Goal: Information Seeking & Learning: Understand process/instructions

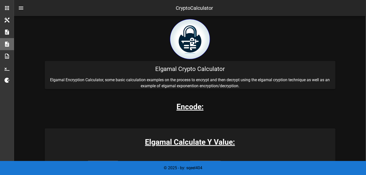
scroll to position [50, 0]
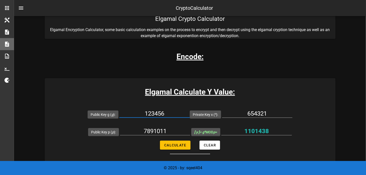
drag, startPoint x: 169, startPoint y: 112, endPoint x: 141, endPoint y: 111, distance: 27.3
click at [141, 111] on input "123456" at bounding box center [154, 113] width 70 height 8
type input "16"
drag, startPoint x: 170, startPoint y: 130, endPoint x: 135, endPoint y: 123, distance: 35.3
click at [135, 124] on div "7891011" at bounding box center [155, 132] width 70 height 17
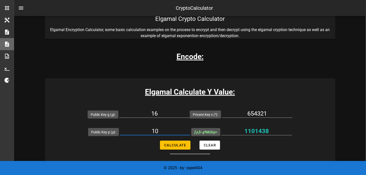
type input "10"
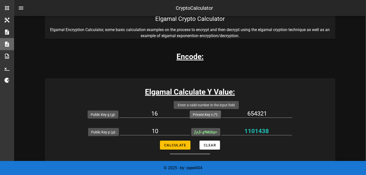
click at [209, 114] on label "Private Key x ( x ):" at bounding box center [205, 114] width 25 height 5
click at [222, 114] on input "654321" at bounding box center [257, 113] width 70 height 8
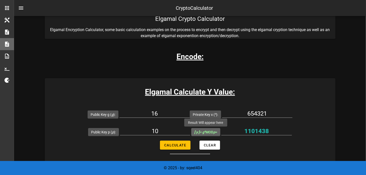
click at [202, 132] on icon "[ y ] = g x" at bounding box center [199, 132] width 11 height 4
click at [221, 132] on input "1101438" at bounding box center [256, 131] width 71 height 8
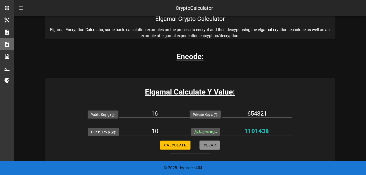
click at [206, 145] on span "Clear" at bounding box center [210, 145] width 13 height 4
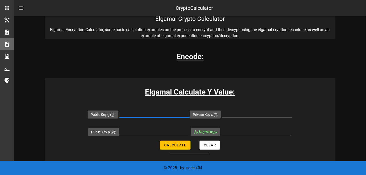
click at [153, 111] on input "Public Key g ( g ):" at bounding box center [154, 113] width 70 height 8
type input "16"
click at [152, 130] on input "Public Key p ( p ):" at bounding box center [155, 131] width 70 height 8
type input "10"
click at [176, 144] on span "Calculate" at bounding box center [175, 145] width 22 height 4
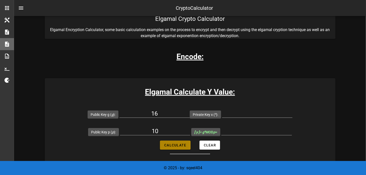
type input "All fields are required"
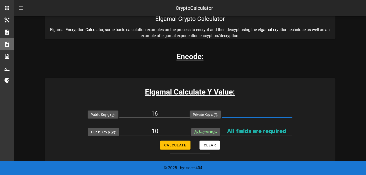
click at [236, 114] on input "Private Key x ( x ):" at bounding box center [257, 113] width 70 height 8
click at [243, 114] on input "Private Key x ( x ):" at bounding box center [257, 113] width 70 height 8
type input "19"
click at [179, 145] on span "Calculate" at bounding box center [175, 145] width 22 height 4
type input "6"
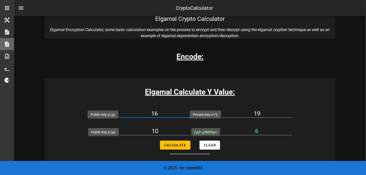
drag, startPoint x: 164, startPoint y: 113, endPoint x: 144, endPoint y: 111, distance: 19.2
click at [144, 111] on input "16" at bounding box center [154, 113] width 70 height 8
type input "10"
drag, startPoint x: 260, startPoint y: 113, endPoint x: 245, endPoint y: 111, distance: 15.2
click at [245, 111] on input "19" at bounding box center [257, 113] width 70 height 8
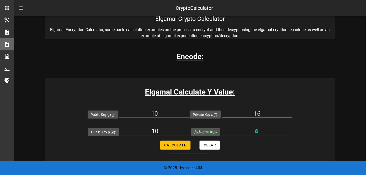
type input "16"
click at [142, 129] on input "10" at bounding box center [155, 131] width 70 height 8
type input "19"
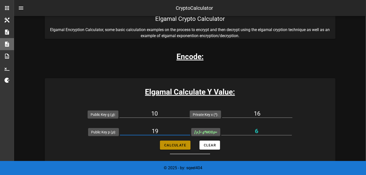
click at [182, 144] on span "Calculate" at bounding box center [175, 145] width 22 height 4
type input "4"
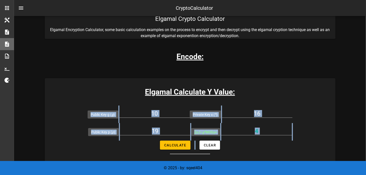
drag, startPoint x: 90, startPoint y: 108, endPoint x: 275, endPoint y: 141, distance: 188.2
click at [275, 141] on form "Public Key g ( g ): 10 Private Key x ( x ): 16 Public Key p ( p ): 19 [ y ] = g…" at bounding box center [190, 129] width 291 height 49
copy form "Public Key g ( g ): Private Key x ( x ): Public Key p ( p ): [ y ] = g x MOD p …"
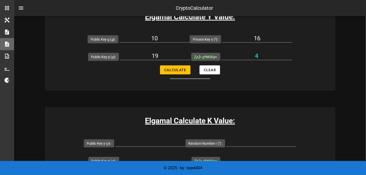
scroll to position [150, 0]
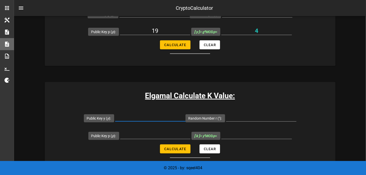
click at [146, 117] on input "Public Key y ( y ):" at bounding box center [150, 117] width 70 height 8
type input "4"
click at [153, 133] on input "Public Key p ( p ):" at bounding box center [155, 135] width 70 height 8
type input "19"
click at [238, 119] on input "Random Number r ( r ):" at bounding box center [261, 117] width 70 height 8
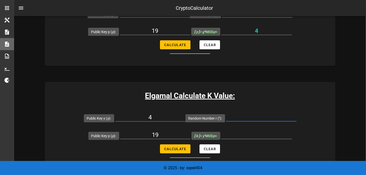
type input "4"
click at [182, 148] on span "Calculate" at bounding box center [175, 149] width 22 height 4
type input "9"
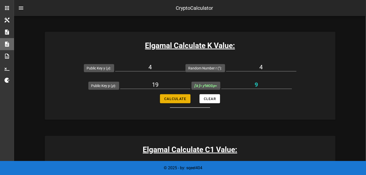
scroll to position [275, 0]
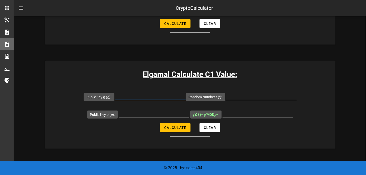
click at [145, 92] on input "Public Key g ( g ):" at bounding box center [150, 96] width 70 height 8
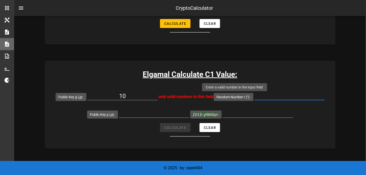
click at [250, 94] on div "Random Number r ( r ):" at bounding box center [269, 97] width 111 height 18
drag, startPoint x: 142, startPoint y: 107, endPoint x: 143, endPoint y: 104, distance: 2.9
click at [142, 107] on div at bounding box center [154, 114] width 70 height 17
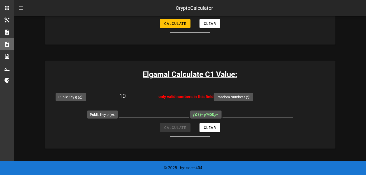
click at [142, 95] on input "10" at bounding box center [122, 96] width 70 height 8
drag, startPoint x: 133, startPoint y: 95, endPoint x: 108, endPoint y: 93, distance: 25.1
click at [108, 93] on input "10" at bounding box center [122, 96] width 70 height 8
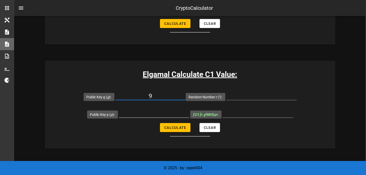
click at [167, 114] on input "Public Key p ( p ):" at bounding box center [154, 113] width 70 height 8
click at [159, 95] on input "9" at bounding box center [150, 96] width 70 height 8
drag, startPoint x: 158, startPoint y: 97, endPoint x: 144, endPoint y: 94, distance: 13.9
click at [144, 94] on input "9" at bounding box center [150, 96] width 70 height 8
type input "10"
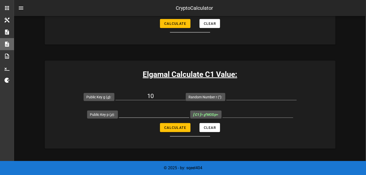
click at [145, 108] on div at bounding box center [154, 114] width 70 height 17
drag, startPoint x: 156, startPoint y: 115, endPoint x: 159, endPoint y: 112, distance: 4.5
click at [157, 114] on input "Public Key p ( p ):" at bounding box center [154, 113] width 70 height 8
click at [238, 98] on input "Random Number r ( r ):" at bounding box center [261, 96] width 70 height 8
click at [161, 109] on input "Public Key p ( p ):" at bounding box center [154, 113] width 70 height 8
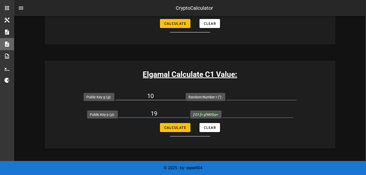
type input "19"
drag, startPoint x: 185, startPoint y: 89, endPoint x: 199, endPoint y: 85, distance: 14.8
click at [185, 88] on div "10" at bounding box center [150, 97] width 70 height 18
click at [246, 79] on h3 "Elgamal Calculate C1 Value:" at bounding box center [190, 74] width 291 height 11
drag, startPoint x: 254, startPoint y: 94, endPoint x: 257, endPoint y: 96, distance: 3.6
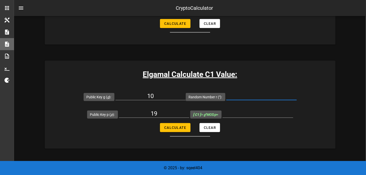
click at [255, 95] on input "Random Number r ( r ):" at bounding box center [261, 96] width 70 height 8
type input "4"
click at [173, 127] on span "Calculate" at bounding box center [175, 127] width 22 height 4
type input "6"
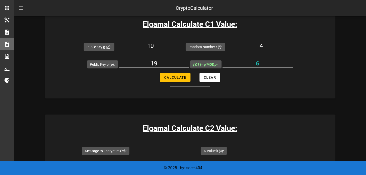
scroll to position [376, 0]
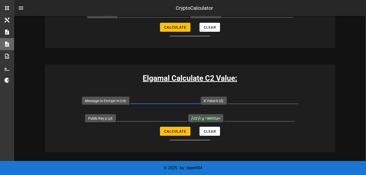
click at [179, 99] on input "Message to Encrypt m ( m ):" at bounding box center [165, 100] width 70 height 8
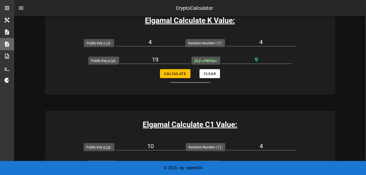
scroll to position [351, 0]
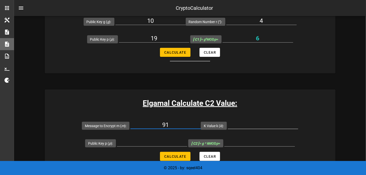
type input "91"
click at [259, 125] on input "K Value k ( k ):" at bounding box center [263, 125] width 70 height 8
type input "9"
click at [139, 140] on input "Public Key p ( p ):" at bounding box center [152, 142] width 70 height 8
type input "19"
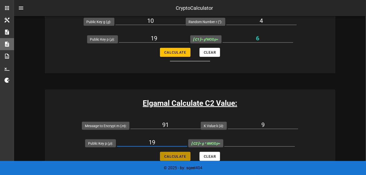
click at [170, 155] on span "Calculate" at bounding box center [175, 156] width 22 height 4
type input "2"
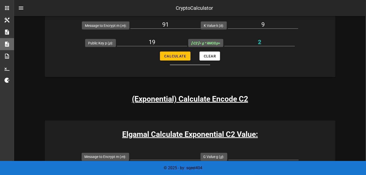
scroll to position [476, 0]
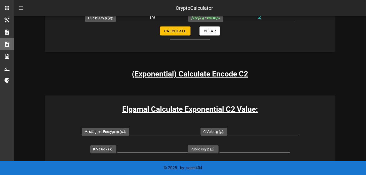
click at [208, 74] on h3 "(Exponential) Calculate Encode C2" at bounding box center [190, 73] width 116 height 11
click at [155, 127] on input "Message to Encrypt m ( m ):" at bounding box center [165, 131] width 70 height 8
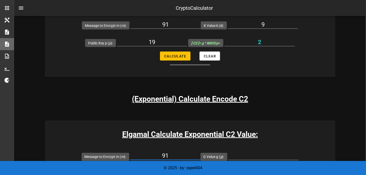
scroll to position [526, 0]
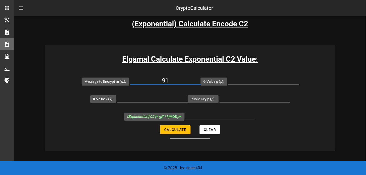
type input "91"
click at [256, 81] on input "G Value g ( g ):" at bounding box center [263, 81] width 70 height 8
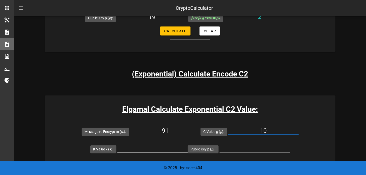
scroll to position [551, 0]
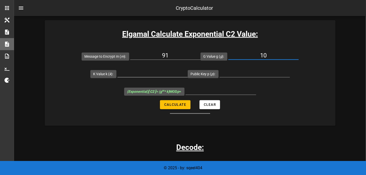
type input "10"
click at [159, 75] on input "K Value k ( k ):" at bounding box center [152, 73] width 70 height 8
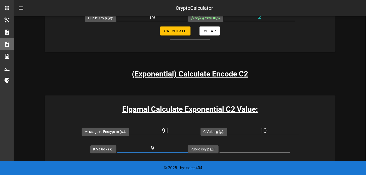
scroll to position [501, 0]
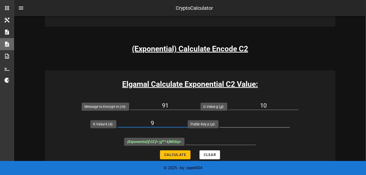
type input "9"
click at [254, 123] on input "Public Key p ( p ):" at bounding box center [255, 123] width 70 height 8
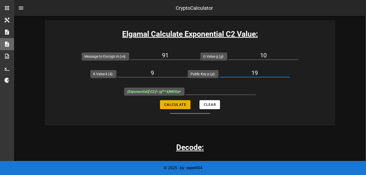
type input "19"
click at [182, 105] on span "Calculate" at bounding box center [175, 105] width 22 height 4
type input "14"
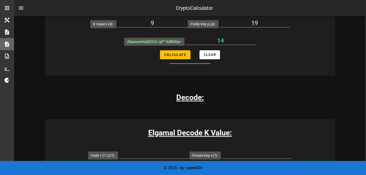
scroll to position [651, 0]
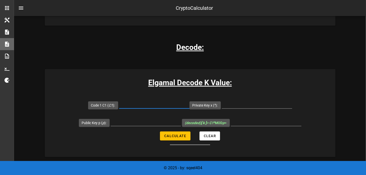
click at [159, 105] on input "Code 1 C1 ( C1 ):" at bounding box center [154, 104] width 70 height 8
type input "6"
click at [249, 103] on input "Private Key x ( x ):" at bounding box center [257, 104] width 70 height 8
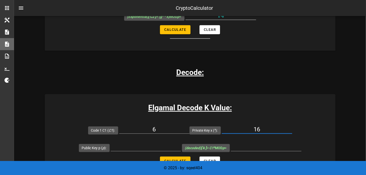
scroll to position [676, 0]
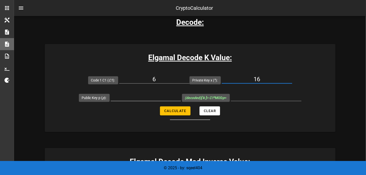
type input "16"
click at [159, 97] on input "Public Key p ( p ):" at bounding box center [146, 97] width 70 height 8
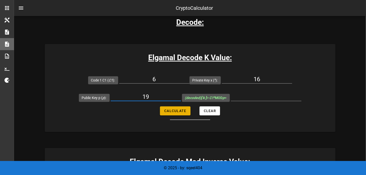
type input "19"
click at [185, 112] on span "Calculate" at bounding box center [175, 111] width 22 height 4
type input "9"
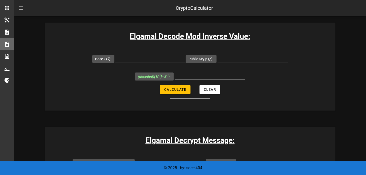
scroll to position [776, 0]
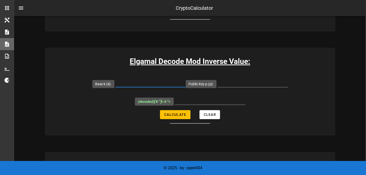
click at [147, 81] on input "Base k ( k ):" at bounding box center [150, 83] width 70 height 8
type input "8"
type input "9"
click at [242, 81] on input "Public Key p ( p ):" at bounding box center [253, 83] width 70 height 8
type input "19"
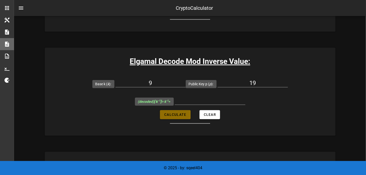
click at [182, 112] on span "Calculate" at bounding box center [175, 114] width 22 height 4
type input "17"
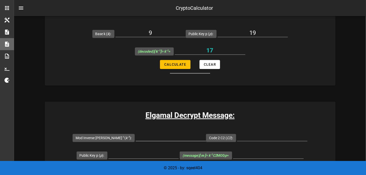
scroll to position [851, 0]
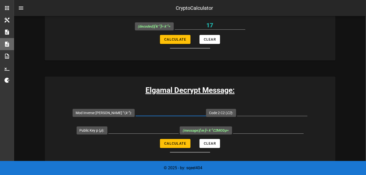
click at [167, 111] on input "Mod Inverse K k -1 ( k -1 ):" at bounding box center [171, 112] width 70 height 8
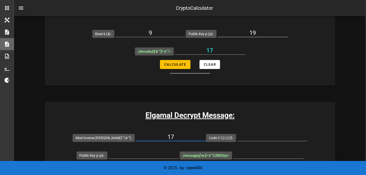
scroll to position [902, 0]
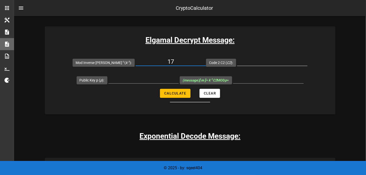
type input "17"
click at [254, 58] on input "Code 2 C2 ( C2 ):" at bounding box center [272, 62] width 70 height 8
type input "14"
click at [141, 81] on input "Public Key p ( p ):" at bounding box center [143, 79] width 70 height 8
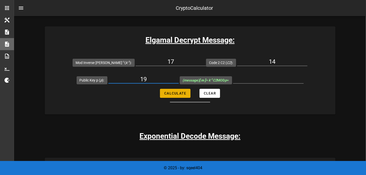
type input "19"
click at [172, 92] on span "Calculate" at bounding box center [175, 93] width 22 height 4
type input "10"
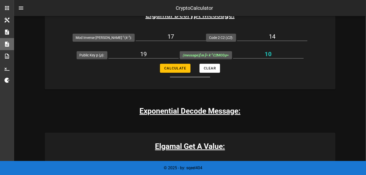
scroll to position [977, 0]
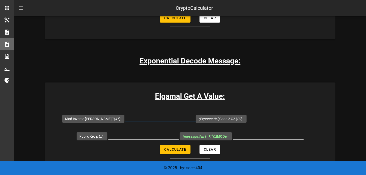
click at [147, 117] on input "Mod Inverse K k -1 ( k -1 ):" at bounding box center [160, 118] width 70 height 8
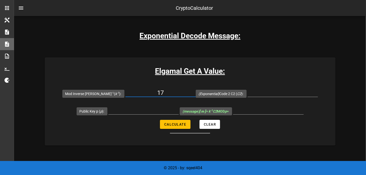
scroll to position [1027, 0]
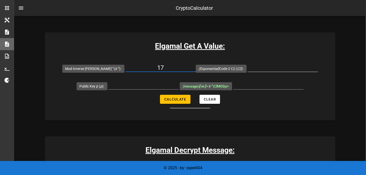
type input "17"
click at [263, 65] on input "(Exponential) Code 2 C2 ( C2 ):" at bounding box center [283, 68] width 70 height 8
type input "14"
click at [152, 87] on input "Public Key p ( p ):" at bounding box center [143, 85] width 70 height 8
type input "19"
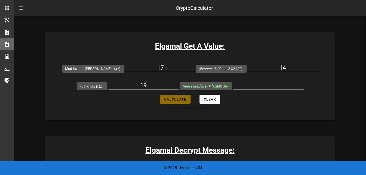
click at [182, 97] on span "Calculate" at bounding box center [175, 99] width 22 height 4
type input "10"
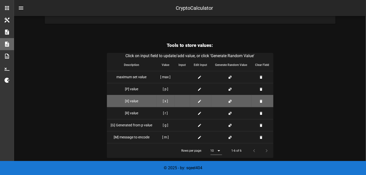
scroll to position [1252, 0]
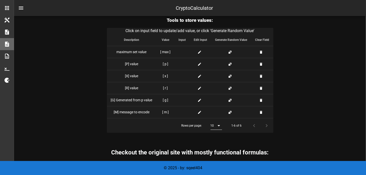
click at [217, 124] on icon at bounding box center [219, 125] width 6 height 6
click at [216, 163] on div "All" at bounding box center [217, 163] width 5 height 5
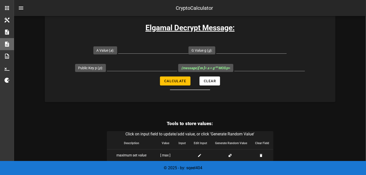
scroll to position [1124, 0]
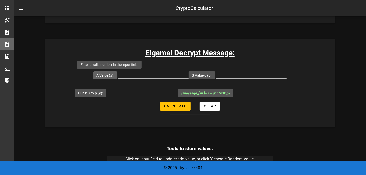
click at [117, 73] on span "A Value ( a ):" at bounding box center [105, 75] width 24 height 8
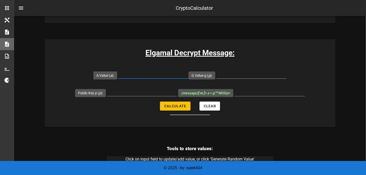
click at [142, 72] on input "A Value ( a ):" at bounding box center [153, 74] width 70 height 8
click at [233, 76] on input "G Value g ( g ):" at bounding box center [251, 74] width 70 height 8
type input "10"
click at [137, 74] on input "A Value ( a ):" at bounding box center [153, 74] width 70 height 8
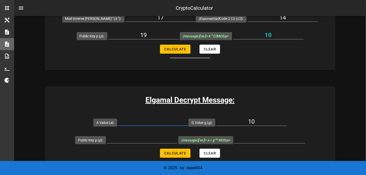
scroll to position [1127, 0]
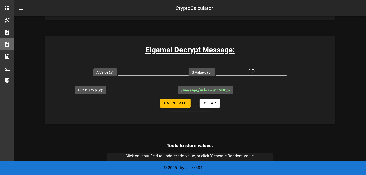
click at [140, 88] on input "Public Key p ( p ):" at bounding box center [142, 89] width 70 height 8
type input "2"
type input "19"
click at [165, 69] on input "A Value ( a ):" at bounding box center [153, 71] width 70 height 8
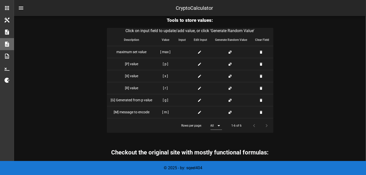
scroll to position [1177, 0]
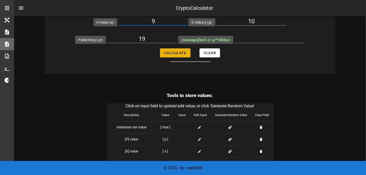
type input "9"
click at [175, 52] on span "Calculate" at bounding box center [175, 53] width 22 height 4
type input "10"
drag, startPoint x: 160, startPoint y: 20, endPoint x: 155, endPoint y: 20, distance: 5.0
click at [155, 20] on input "9" at bounding box center [153, 21] width 70 height 8
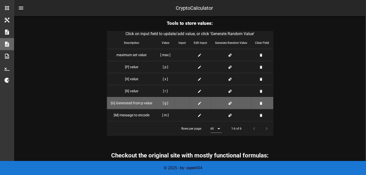
scroll to position [1274, 0]
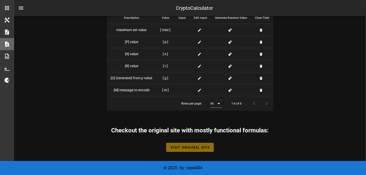
click at [195, 145] on span "Visit Original Site" at bounding box center [190, 147] width 40 height 4
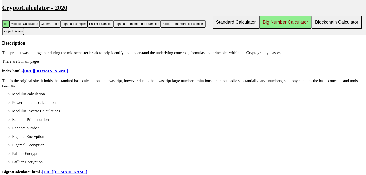
scroll to position [2164, 0]
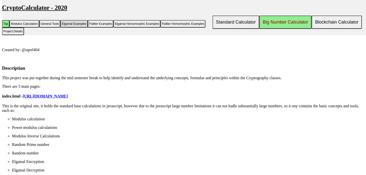
click at [76, 24] on button "Elgamal Examples" at bounding box center [74, 24] width 28 height 8
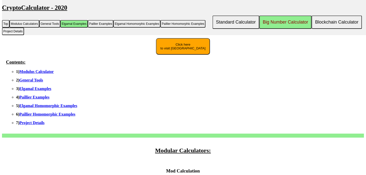
scroll to position [0, 0]
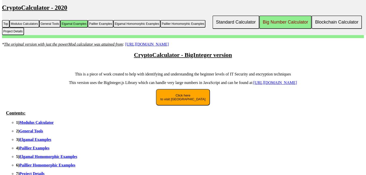
click at [189, 95] on button "Click here to visit [GEOGRAPHIC_DATA]" at bounding box center [183, 97] width 54 height 17
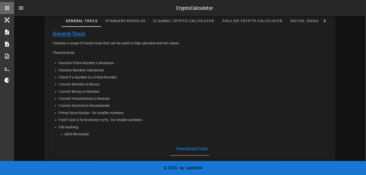
scroll to position [25, 0]
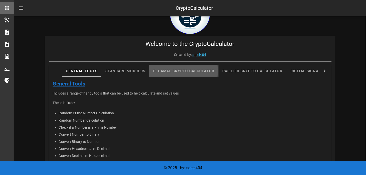
click at [194, 72] on div "Elgamal Crypto Calculator" at bounding box center [183, 71] width 69 height 12
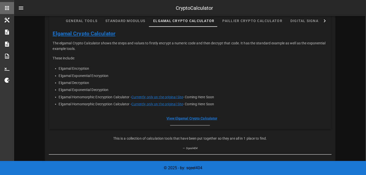
scroll to position [100, 0]
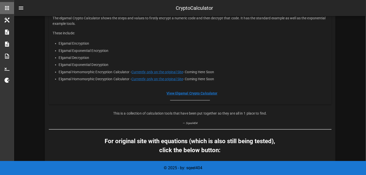
click at [184, 93] on link "View Elgamal Crypto Calculator" at bounding box center [192, 93] width 51 height 4
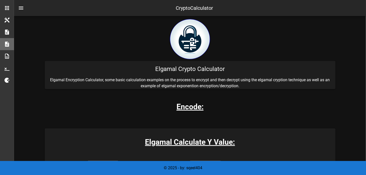
scroll to position [18, 0]
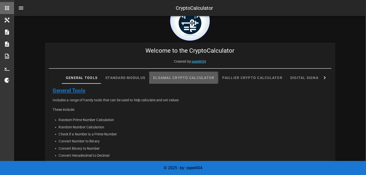
click at [173, 78] on div "Elgamal Crypto Calculator" at bounding box center [183, 78] width 69 height 12
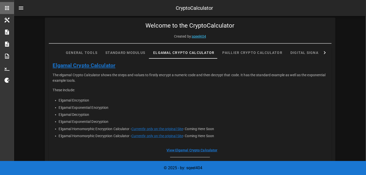
scroll to position [68, 0]
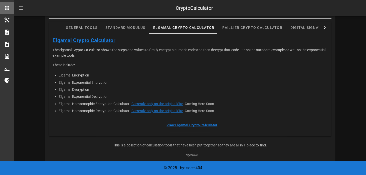
click at [73, 40] on link "Elgamal Crypto Calculator" at bounding box center [84, 40] width 63 height 6
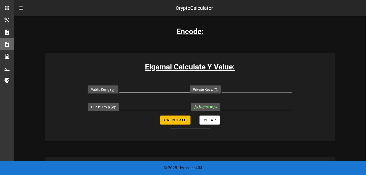
scroll to position [100, 0]
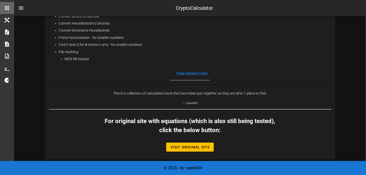
scroll to position [151, 0]
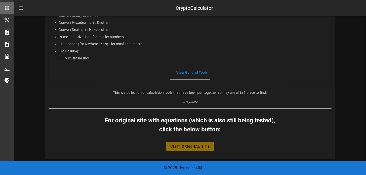
click at [191, 147] on span "Visit Original Site" at bounding box center [190, 146] width 40 height 4
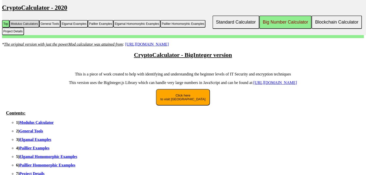
click at [29, 22] on button "Modulus Calculators" at bounding box center [25, 24] width 30 height 8
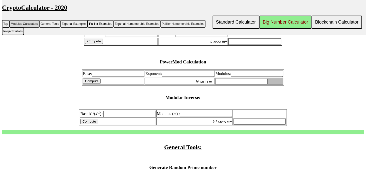
scroll to position [141, 0]
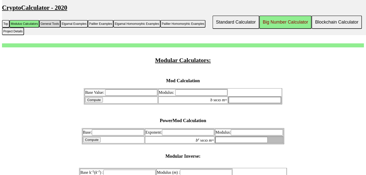
click at [49, 23] on button "General Tools" at bounding box center [49, 24] width 21 height 8
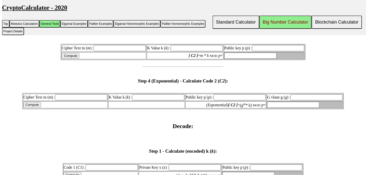
scroll to position [810, 0]
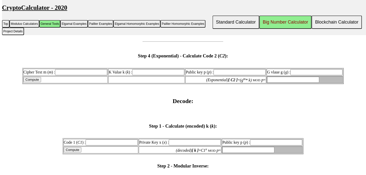
click at [289, 77] on input "text" at bounding box center [293, 80] width 52 height 6
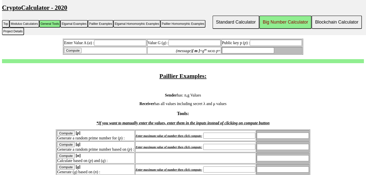
scroll to position [1060, 0]
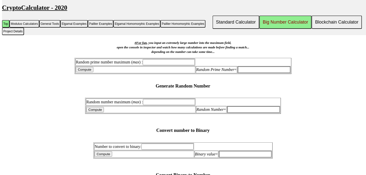
scroll to position [284, 0]
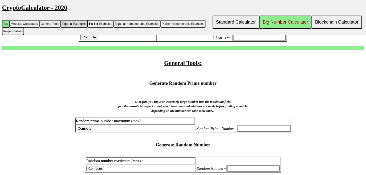
click at [76, 23] on button "Elgamal Examples" at bounding box center [74, 24] width 28 height 8
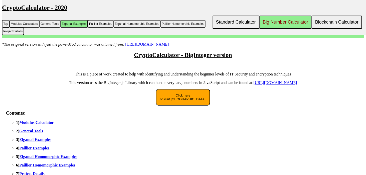
click at [148, 43] on link "https://www.mtholyoke.edu/courses/quenell/s2003/ma139/js/powermod.html" at bounding box center [147, 44] width 44 height 4
click at [5, 24] on button "Top" at bounding box center [6, 24] width 8 height 8
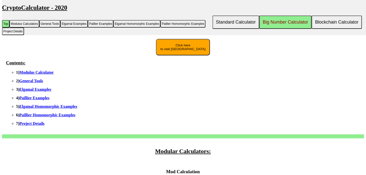
scroll to position [75, 0]
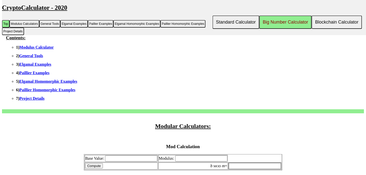
click at [38, 100] on link "Project Details" at bounding box center [31, 98] width 25 height 4
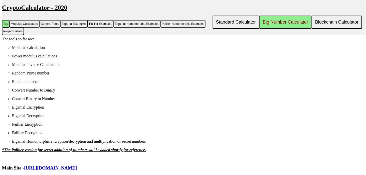
scroll to position [2365, 0]
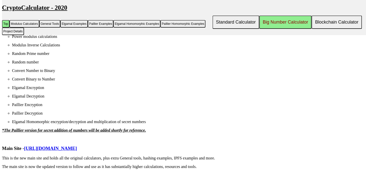
click at [62, 145] on link "https://cryptocalc.com.au" at bounding box center [50, 147] width 53 height 5
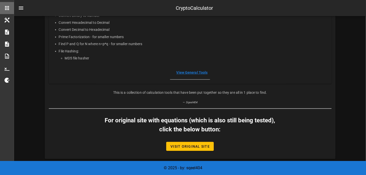
scroll to position [51, 0]
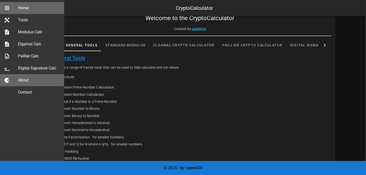
click at [27, 79] on div "About" at bounding box center [39, 80] width 42 height 5
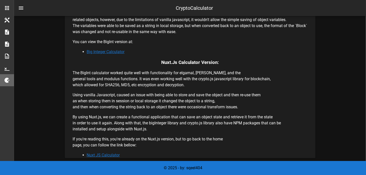
scroll to position [214, 0]
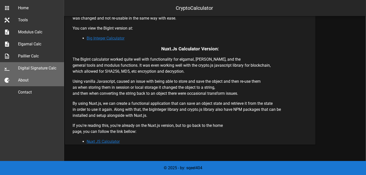
click at [38, 68] on div "Digital Signature Calc" at bounding box center [39, 68] width 42 height 5
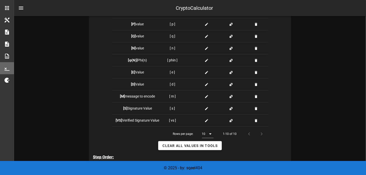
scroll to position [200, 0]
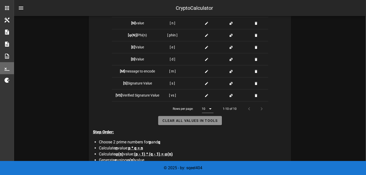
click at [186, 120] on span "Clear all Values in Tools" at bounding box center [189, 120] width 55 height 4
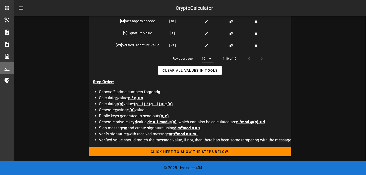
scroll to position [301, 0]
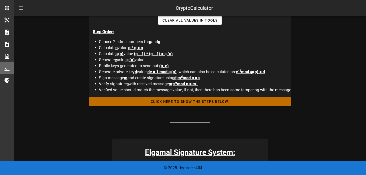
click at [188, 101] on span "Click HERE to Show the Steps Below:" at bounding box center [190, 101] width 194 height 4
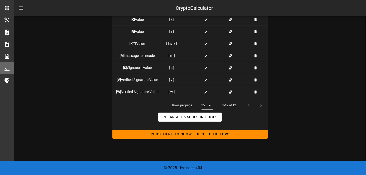
scroll to position [1127, 0]
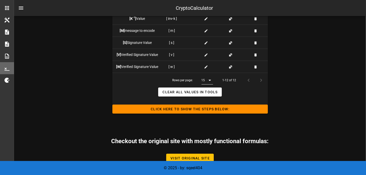
click at [211, 79] on icon at bounding box center [210, 80] width 6 height 6
click at [210, 119] on div "All" at bounding box center [209, 118] width 5 height 5
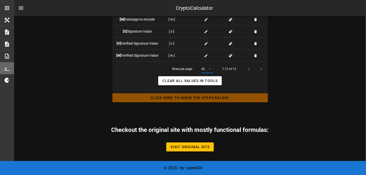
click at [190, 93] on button "Click HERE to Show the Steps Below:" at bounding box center [190, 97] width 156 height 9
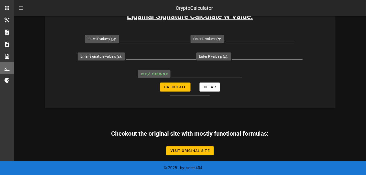
scroll to position [1906, 0]
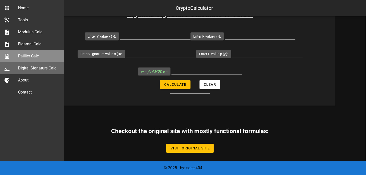
click at [29, 55] on div "Paillier Calc" at bounding box center [39, 56] width 42 height 5
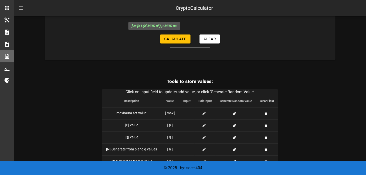
scroll to position [697, 0]
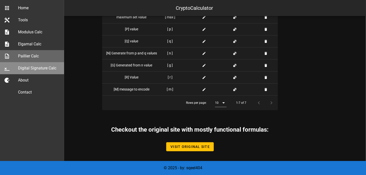
click at [45, 69] on div "Digital Signature Calc" at bounding box center [39, 68] width 42 height 5
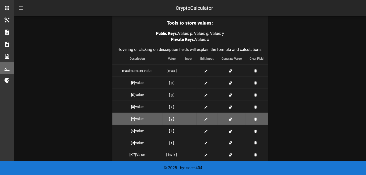
scroll to position [476, 0]
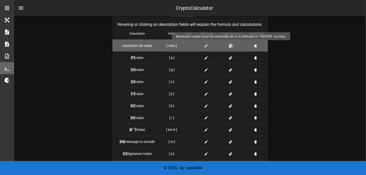
click at [230, 45] on button "button" at bounding box center [231, 46] width 4 height 4
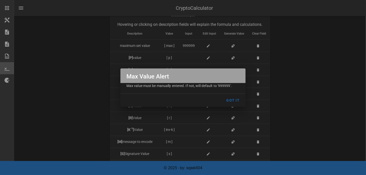
click at [300, 57] on div at bounding box center [183, 87] width 366 height 175
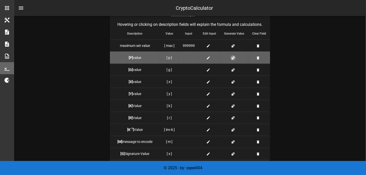
click at [234, 57] on button "button" at bounding box center [233, 58] width 4 height 4
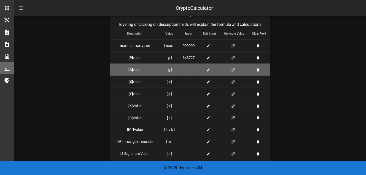
click at [231, 71] on td at bounding box center [234, 70] width 28 height 12
click at [233, 69] on button "button" at bounding box center [233, 70] width 4 height 4
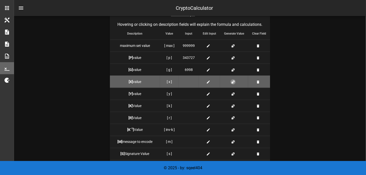
click at [232, 80] on button "button" at bounding box center [233, 82] width 4 height 4
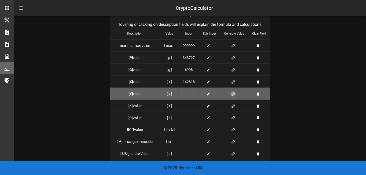
click at [231, 92] on button "button" at bounding box center [233, 94] width 4 height 4
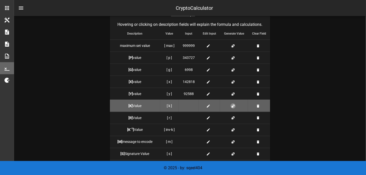
click at [231, 104] on button "button" at bounding box center [233, 106] width 4 height 4
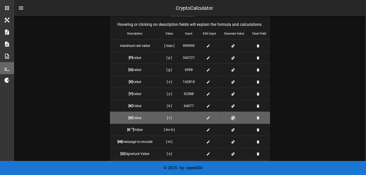
click at [232, 117] on button "button" at bounding box center [233, 118] width 4 height 4
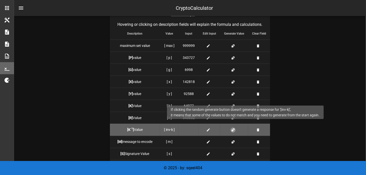
drag, startPoint x: 233, startPoint y: 128, endPoint x: 239, endPoint y: 125, distance: 7.6
click at [233, 128] on button "button" at bounding box center [233, 130] width 4 height 4
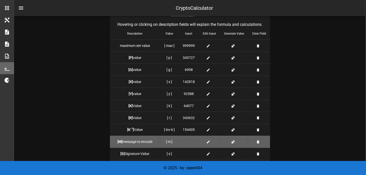
click at [230, 142] on td at bounding box center [234, 142] width 28 height 12
click at [233, 142] on button "button" at bounding box center [233, 142] width 4 height 4
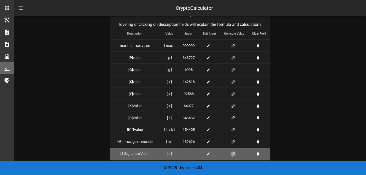
click at [232, 153] on button "button" at bounding box center [233, 154] width 4 height 4
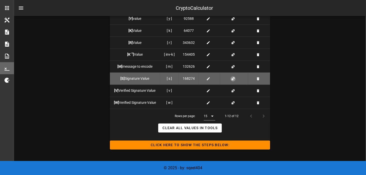
scroll to position [576, 0]
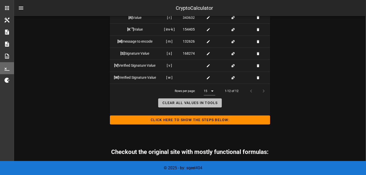
click at [203, 102] on span "Clear all Values in Tools" at bounding box center [189, 103] width 55 height 4
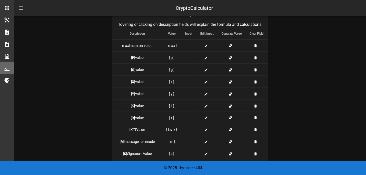
scroll to position [451, 0]
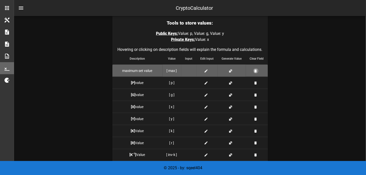
click at [257, 70] on button "button" at bounding box center [256, 71] width 4 height 4
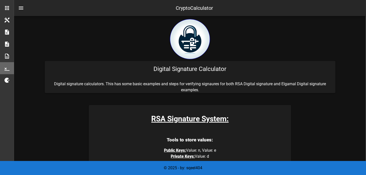
scroll to position [100, 0]
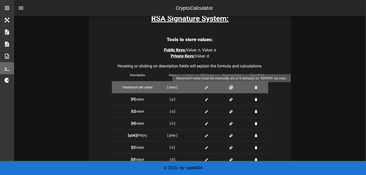
click at [232, 87] on button "button" at bounding box center [231, 87] width 4 height 4
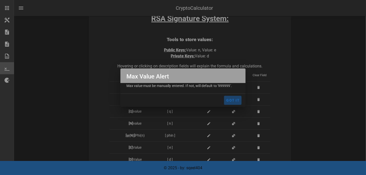
click at [233, 100] on span "Got It" at bounding box center [233, 100] width 14 height 4
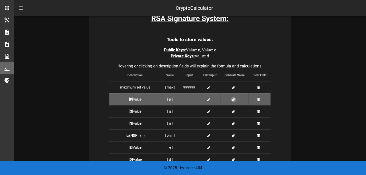
click at [233, 99] on button "button" at bounding box center [234, 99] width 4 height 4
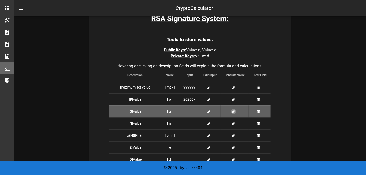
click at [233, 111] on button "button" at bounding box center [234, 111] width 4 height 4
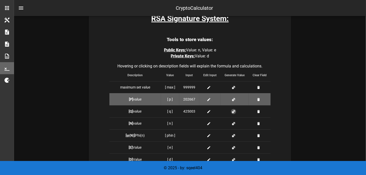
scroll to position [150, 0]
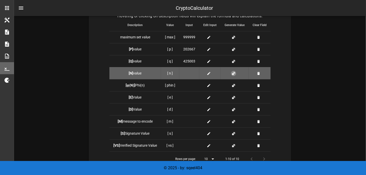
click at [234, 73] on button "button" at bounding box center [234, 73] width 4 height 4
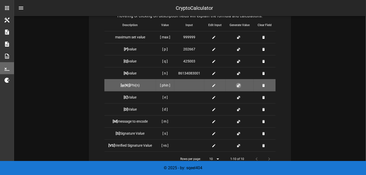
click at [237, 85] on button "button" at bounding box center [239, 85] width 4 height 4
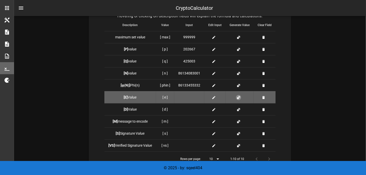
click at [238, 97] on button "button" at bounding box center [239, 97] width 4 height 4
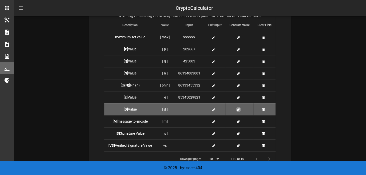
click at [238, 110] on button "button" at bounding box center [239, 109] width 4 height 4
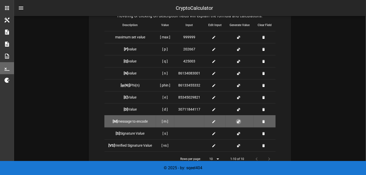
click at [238, 120] on button "button" at bounding box center [239, 121] width 4 height 4
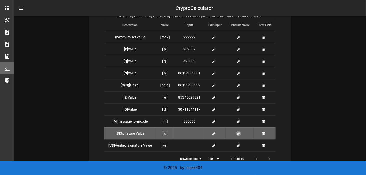
click at [237, 132] on button "button" at bounding box center [239, 133] width 4 height 4
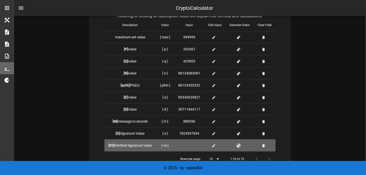
click at [237, 144] on button "button" at bounding box center [239, 145] width 4 height 4
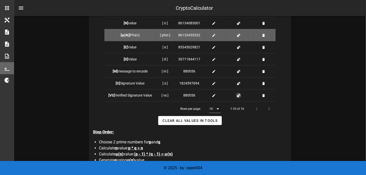
scroll to position [225, 0]
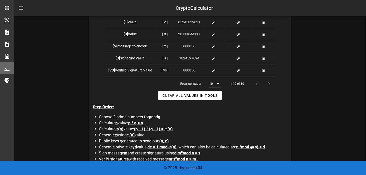
click at [219, 83] on icon at bounding box center [218, 84] width 6 height 6
click at [217, 122] on div "All" at bounding box center [216, 123] width 5 height 5
click at [243, 111] on div "Step Order: Choose 2 prime numbers for p and q Calculate n value: p * q = n Cal…" at bounding box center [192, 136] width 198 height 72
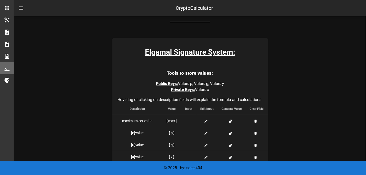
scroll to position [351, 0]
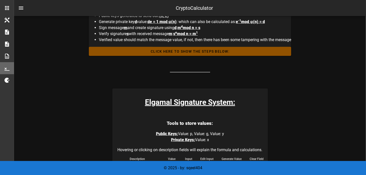
click at [185, 51] on span "Click HERE to Show the Steps Below:" at bounding box center [190, 51] width 194 height 4
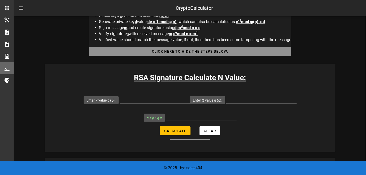
click at [185, 51] on span "Click HERE to Hide the Steps Below:" at bounding box center [190, 51] width 194 height 4
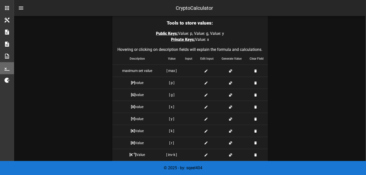
scroll to position [476, 0]
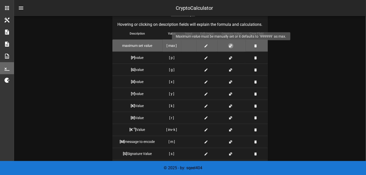
click at [231, 47] on button "button" at bounding box center [231, 46] width 4 height 4
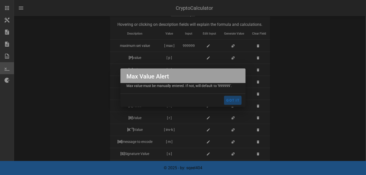
click at [232, 98] on span "Got It" at bounding box center [233, 100] width 14 height 4
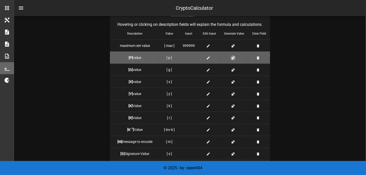
click at [232, 59] on td at bounding box center [234, 58] width 28 height 12
click at [232, 57] on button "button" at bounding box center [233, 58] width 4 height 4
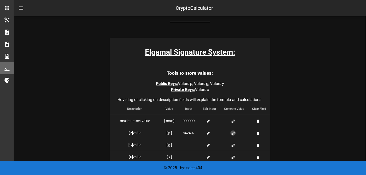
scroll to position [501, 0]
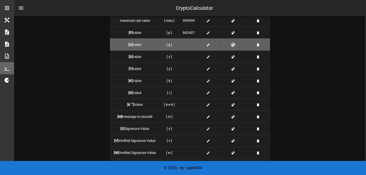
click at [233, 44] on button "button" at bounding box center [233, 45] width 4 height 4
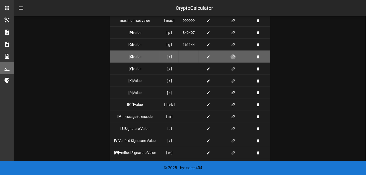
click at [233, 56] on button "button" at bounding box center [233, 57] width 4 height 4
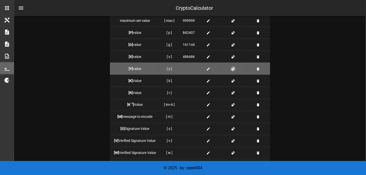
click at [232, 68] on button "button" at bounding box center [233, 69] width 4 height 4
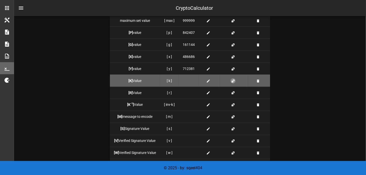
click at [233, 80] on button "button" at bounding box center [233, 81] width 4 height 4
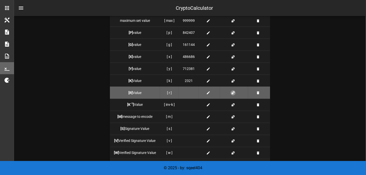
click at [232, 92] on button "button" at bounding box center [233, 93] width 4 height 4
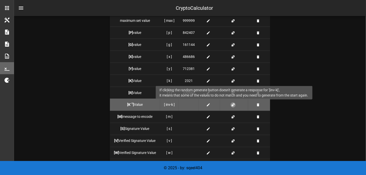
click at [233, 104] on button "button" at bounding box center [233, 105] width 4 height 4
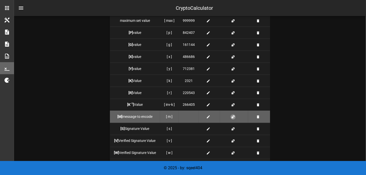
click at [232, 115] on button "button" at bounding box center [233, 117] width 4 height 4
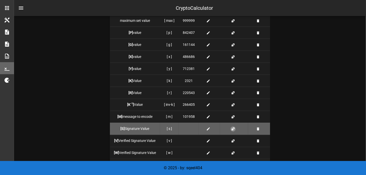
click at [232, 128] on button "button" at bounding box center [233, 129] width 4 height 4
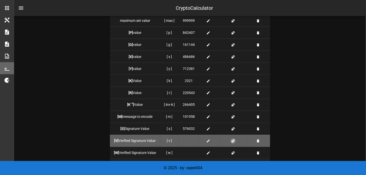
click at [234, 140] on button "button" at bounding box center [233, 141] width 4 height 4
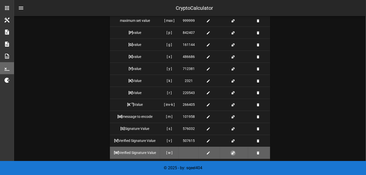
click at [233, 152] on button "button" at bounding box center [233, 153] width 4 height 4
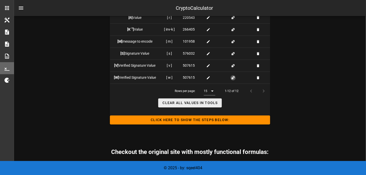
scroll to position [599, 0]
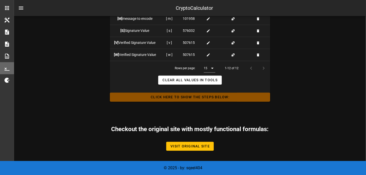
click at [194, 96] on span "Click HERE to Show the Steps Below:" at bounding box center [190, 97] width 152 height 4
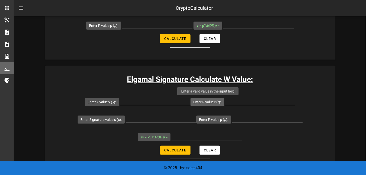
scroll to position [1367, 0]
